Goal: Task Accomplishment & Management: Manage account settings

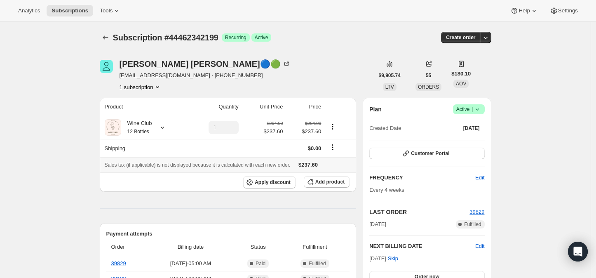
scroll to position [46, 0]
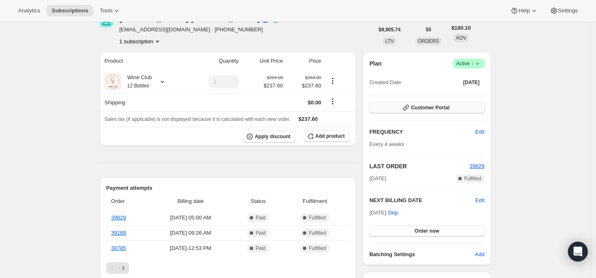
click at [425, 108] on span "Customer Portal" at bounding box center [430, 107] width 38 height 7
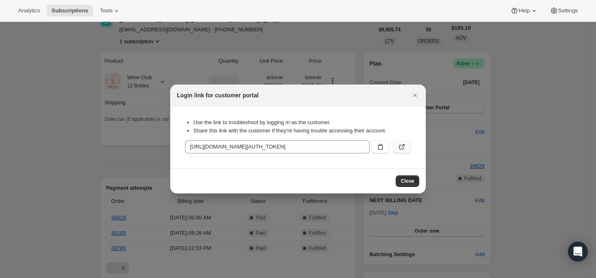
click at [400, 149] on icon ":rc1:" at bounding box center [402, 147] width 8 height 8
click at [416, 96] on icon "Close" at bounding box center [414, 95] width 3 height 3
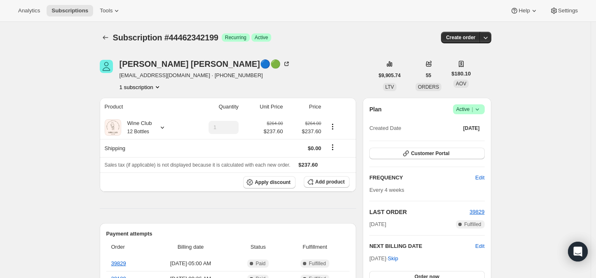
scroll to position [46, 0]
